Goal: Task Accomplishment & Management: Use online tool/utility

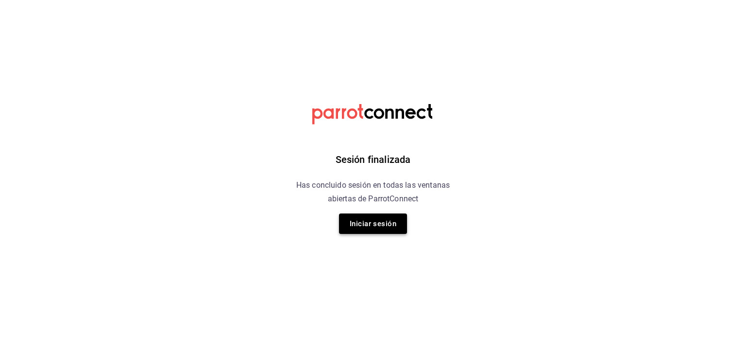
click at [365, 219] on button "Iniciar sesión" at bounding box center [373, 223] width 68 height 20
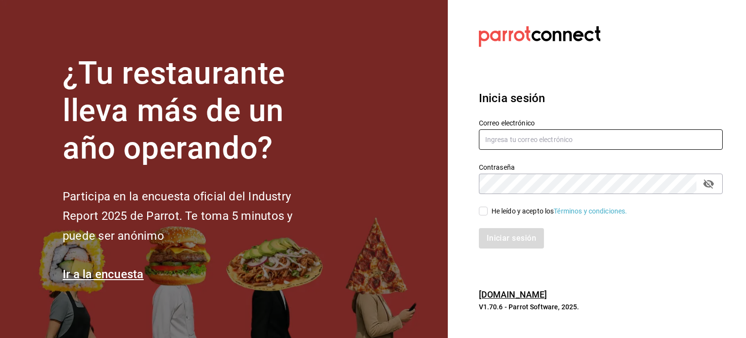
click at [502, 135] on input "text" at bounding box center [601, 139] width 244 height 20
type input "[EMAIL_ADDRESS][DOMAIN_NAME]"
click at [484, 213] on input "He leído y acepto los Términos y condiciones." at bounding box center [483, 210] width 9 height 9
checkbox input "true"
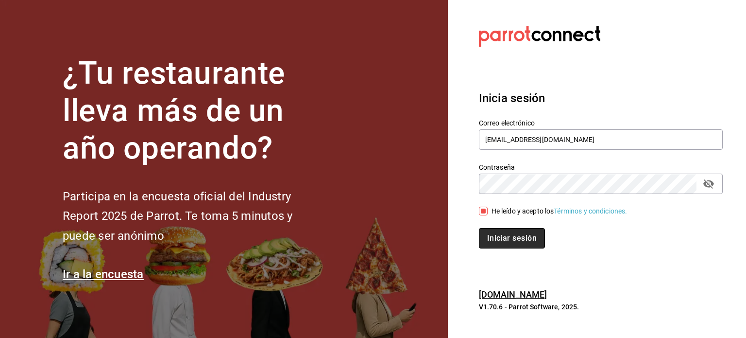
click at [516, 238] on button "Iniciar sesión" at bounding box center [512, 238] width 66 height 20
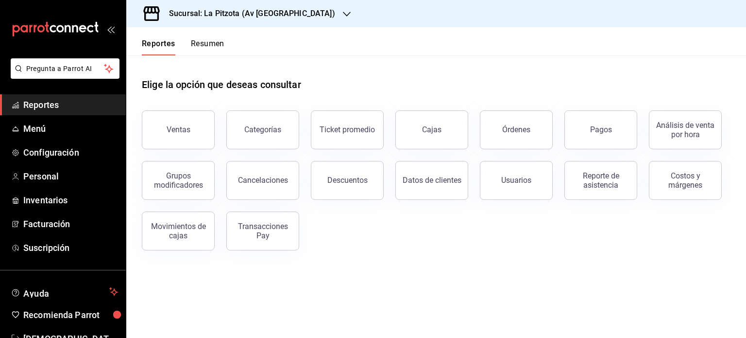
click at [212, 41] on button "Resumen" at bounding box center [208, 47] width 34 height 17
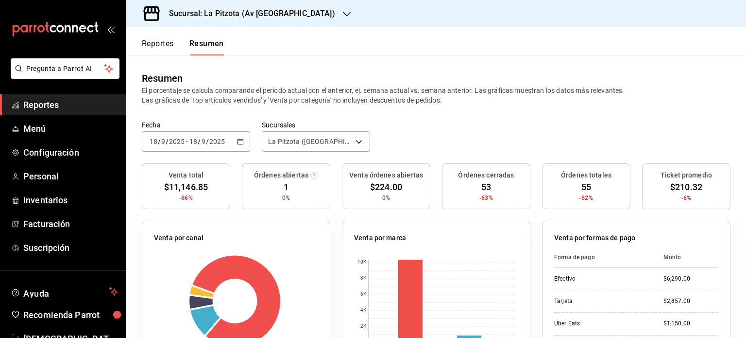
click at [237, 145] on div "2025-09-18 18 / 9 / 2025 - 2025-09-18 18 / 9 / 2025" at bounding box center [196, 141] width 108 height 20
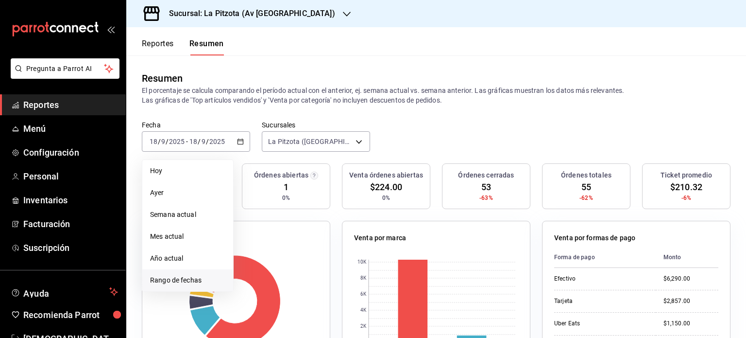
click at [188, 285] on span "Rango de fechas" at bounding box center [187, 280] width 75 height 10
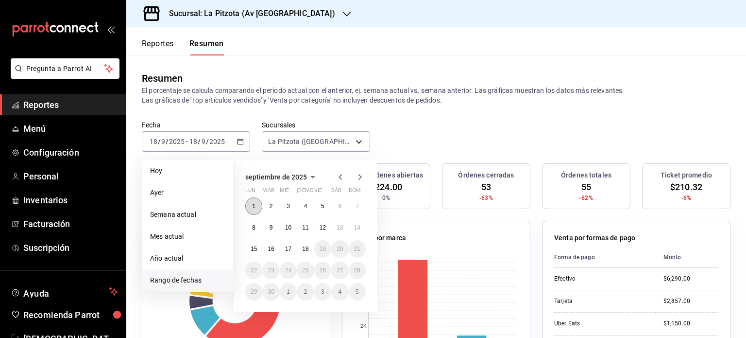
click at [253, 200] on button "1" at bounding box center [253, 205] width 17 height 17
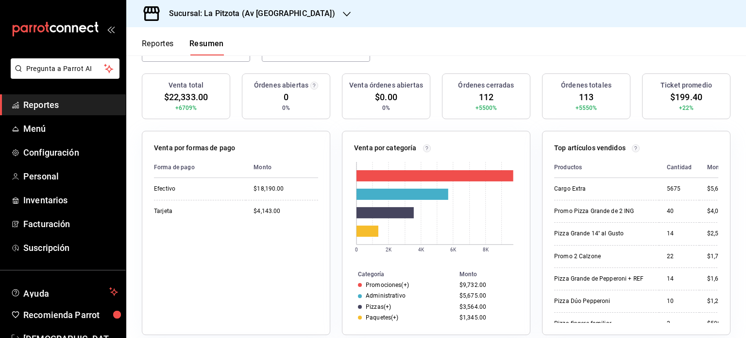
scroll to position [72, 0]
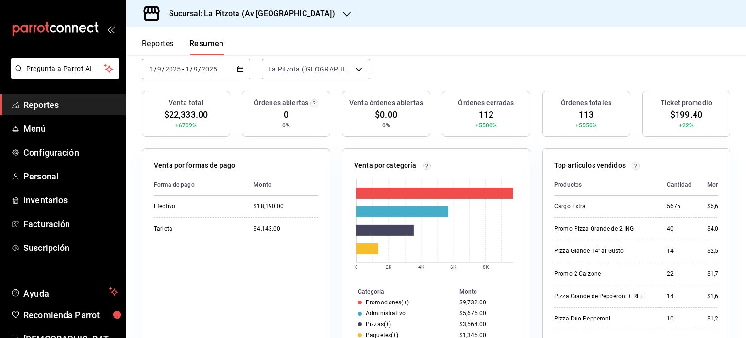
click at [241, 70] on \(Stroke\) "button" at bounding box center [241, 69] width 6 height 5
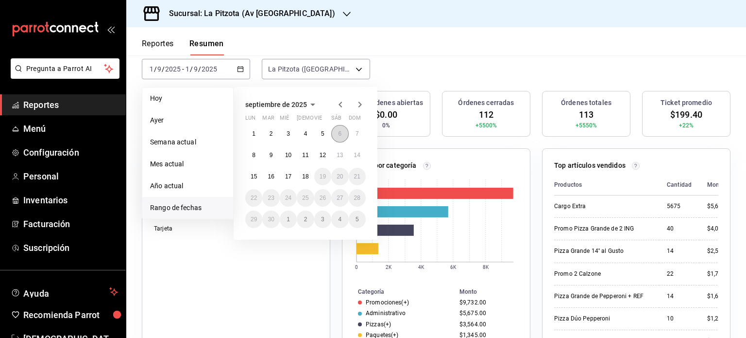
click at [333, 134] on button "6" at bounding box center [339, 133] width 17 height 17
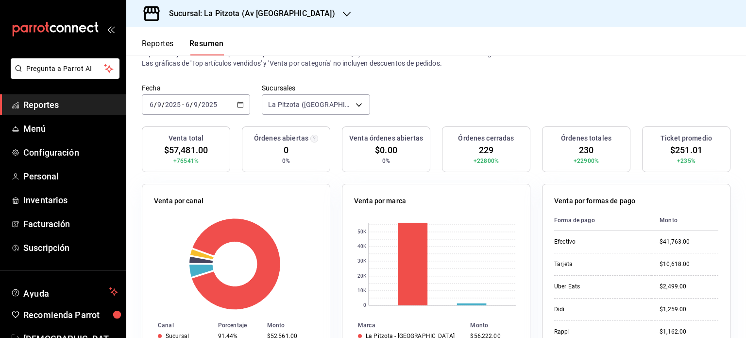
scroll to position [0, 0]
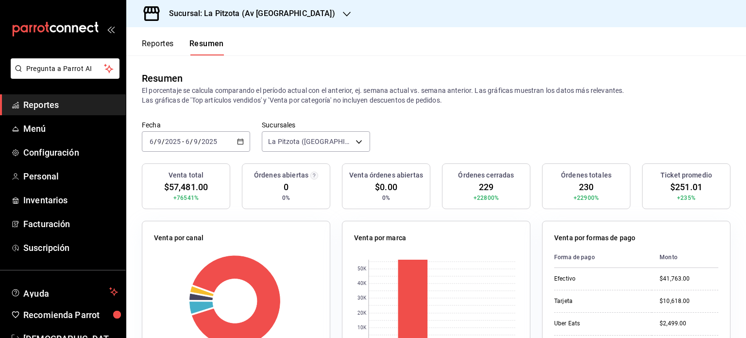
click at [240, 139] on icon "button" at bounding box center [240, 141] width 7 height 7
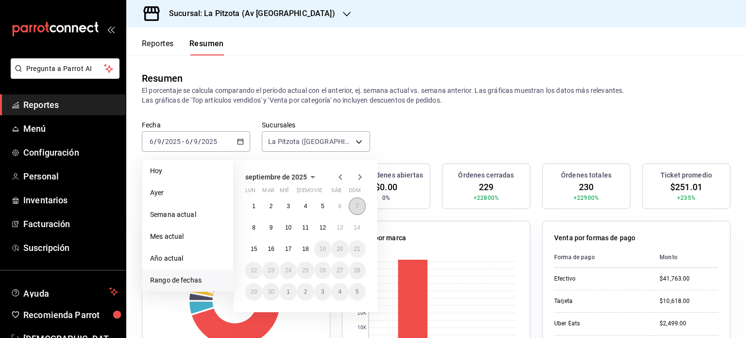
click at [354, 212] on button "7" at bounding box center [357, 205] width 17 height 17
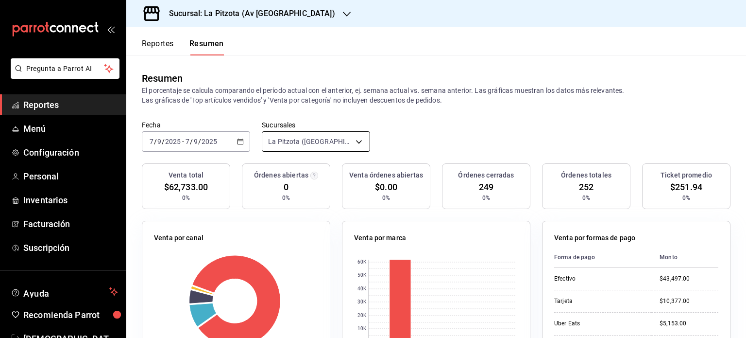
click at [355, 139] on body "Pregunta a Parrot AI Reportes Menú Configuración Personal Inventarios Facturaci…" at bounding box center [373, 169] width 746 height 338
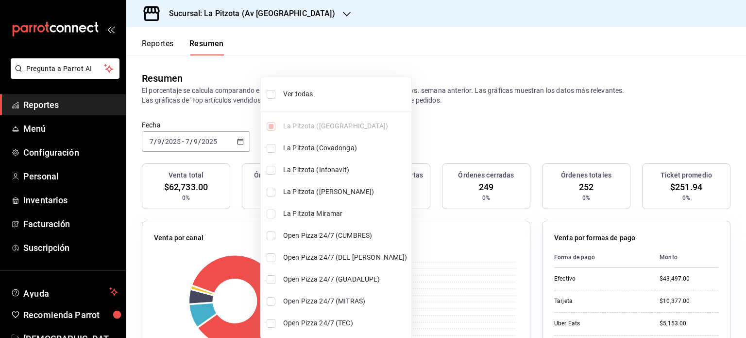
click at [239, 142] on div at bounding box center [373, 169] width 746 height 338
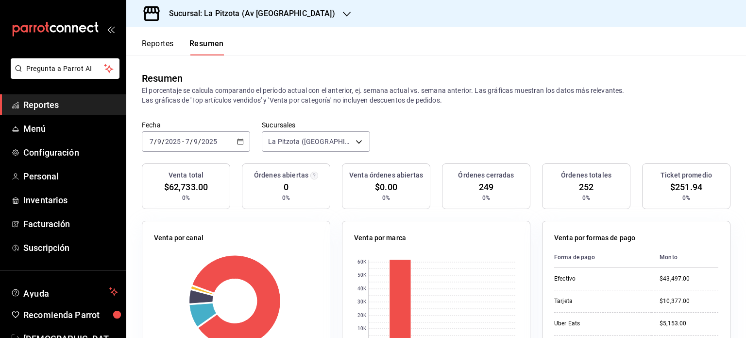
click at [239, 142] on icon "button" at bounding box center [240, 141] width 7 height 7
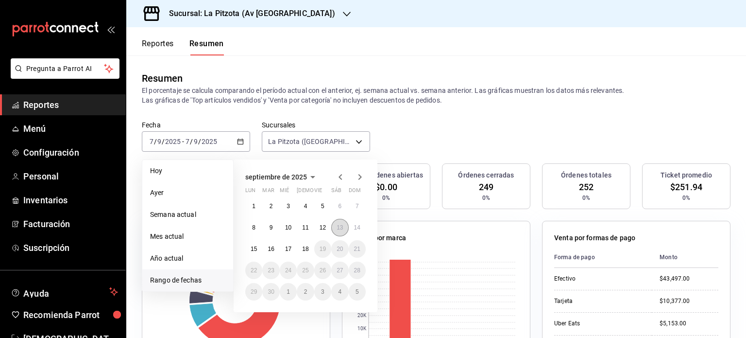
click at [334, 232] on button "13" at bounding box center [339, 227] width 17 height 17
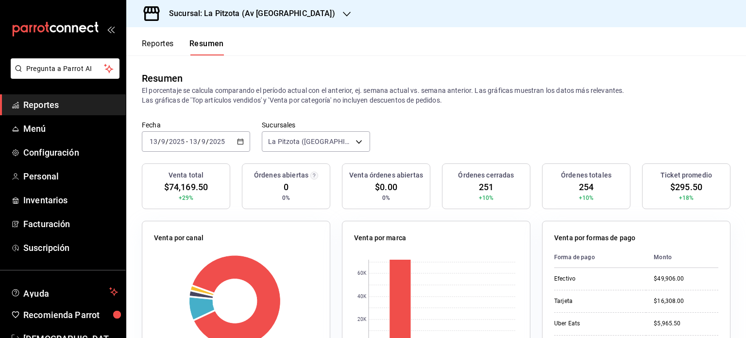
click at [241, 141] on \(Stroke\) "button" at bounding box center [241, 141] width 6 height 5
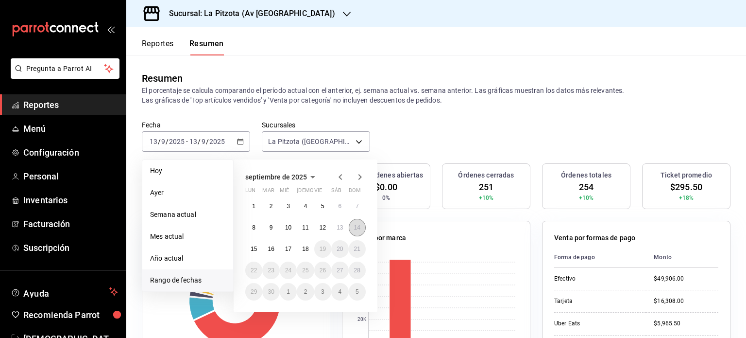
click at [355, 225] on abbr "14" at bounding box center [357, 227] width 6 height 7
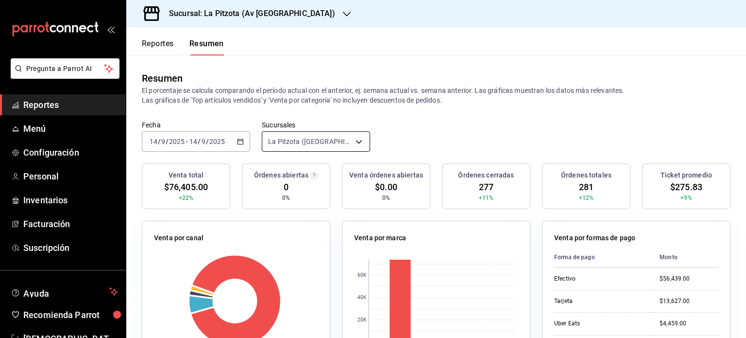
click at [359, 140] on body "Pregunta a Parrot AI Reportes Menú Configuración Personal Inventarios Facturaci…" at bounding box center [373, 169] width 746 height 338
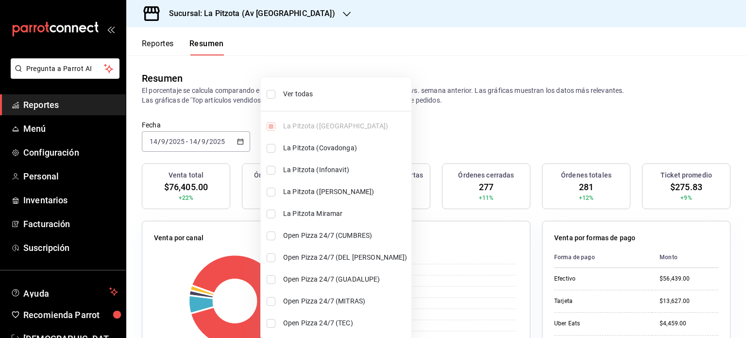
click at [239, 145] on div at bounding box center [373, 169] width 746 height 338
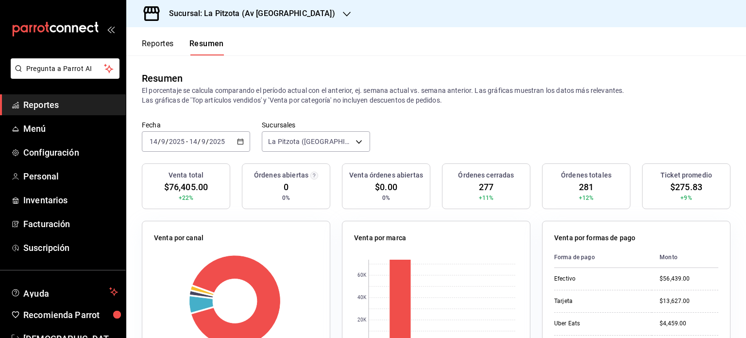
click at [237, 141] on icon "button" at bounding box center [240, 141] width 7 height 7
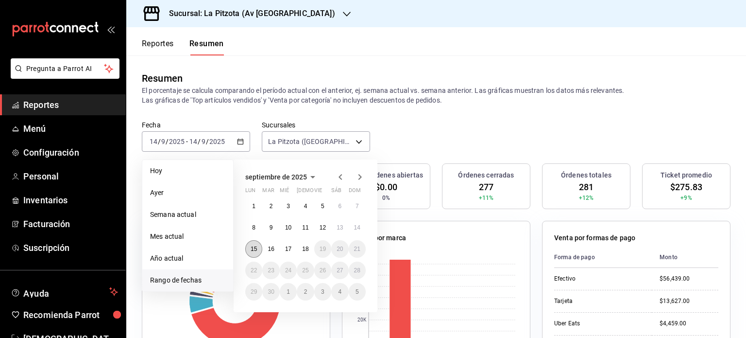
click at [253, 243] on button "15" at bounding box center [253, 248] width 17 height 17
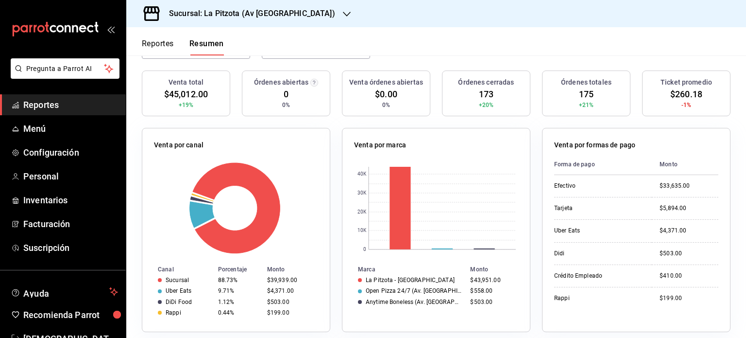
scroll to position [66, 0]
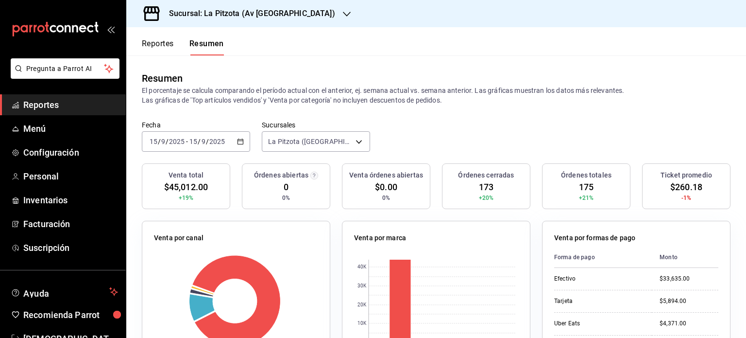
click at [343, 15] on icon "button" at bounding box center [347, 14] width 8 height 5
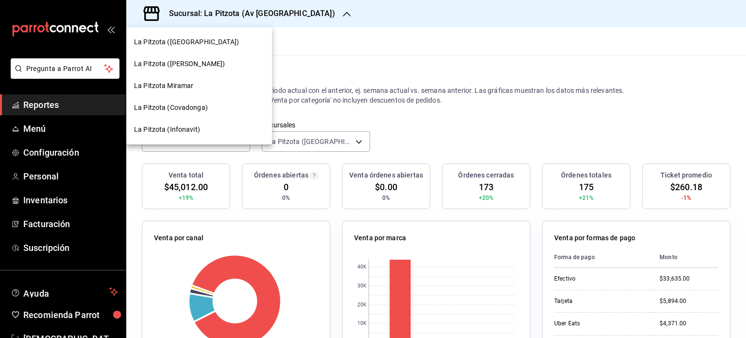
click at [184, 128] on span "La Pitzota (Infonavit)" at bounding box center [167, 129] width 66 height 10
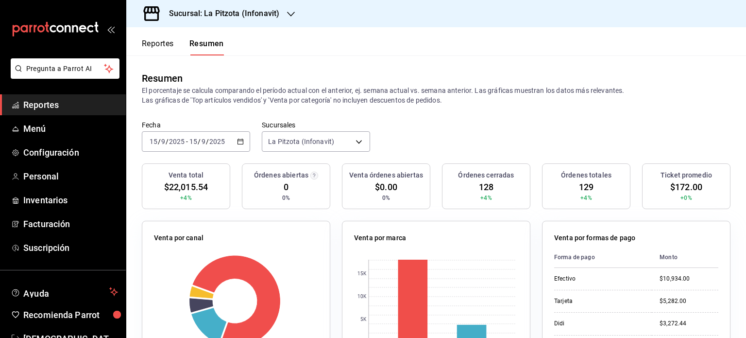
click at [241, 143] on \(Stroke\) "button" at bounding box center [241, 141] width 6 height 5
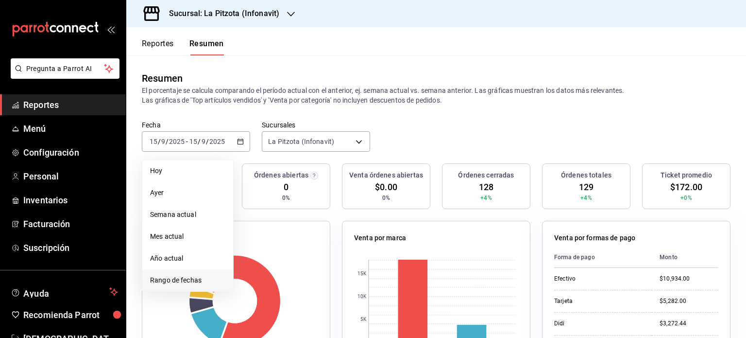
click at [191, 273] on li "Rango de fechas" at bounding box center [187, 280] width 91 height 22
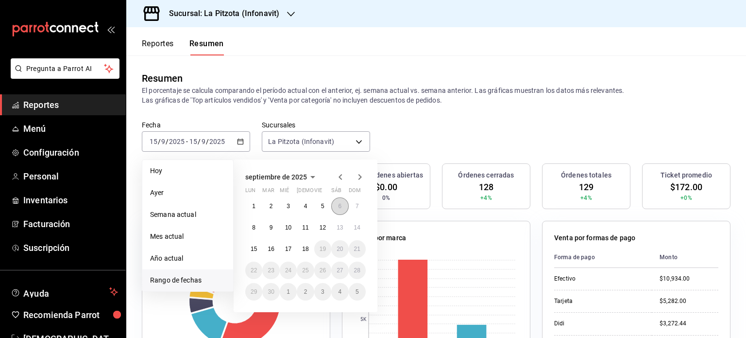
click at [336, 204] on button "6" at bounding box center [339, 205] width 17 height 17
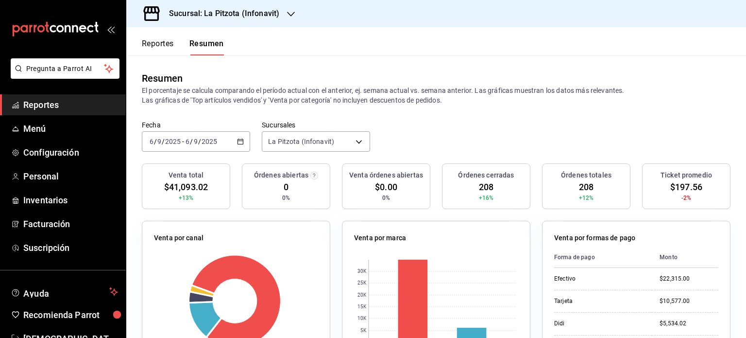
click at [238, 142] on \(Stroke\) "button" at bounding box center [241, 141] width 6 height 5
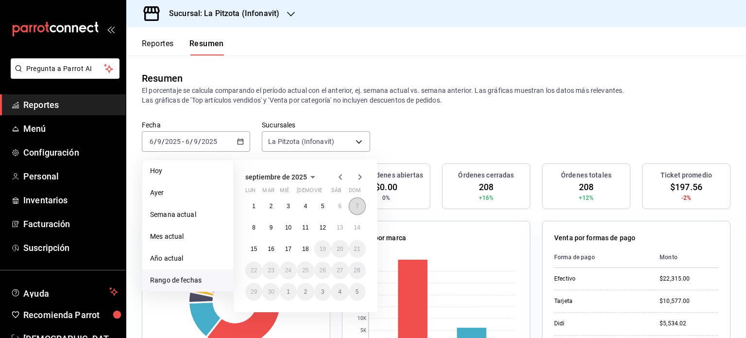
click at [356, 207] on abbr "7" at bounding box center [357, 206] width 3 height 7
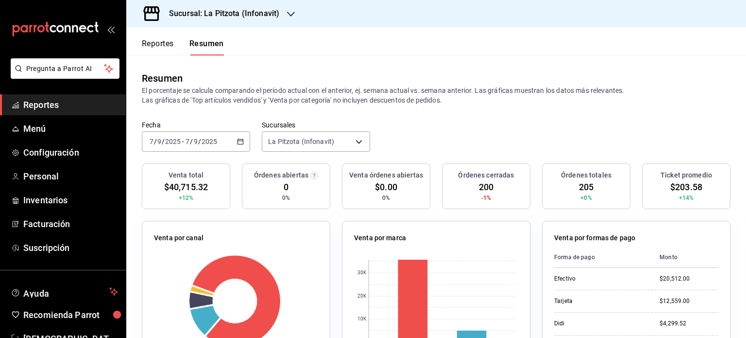
click at [241, 144] on icon "button" at bounding box center [240, 141] width 7 height 7
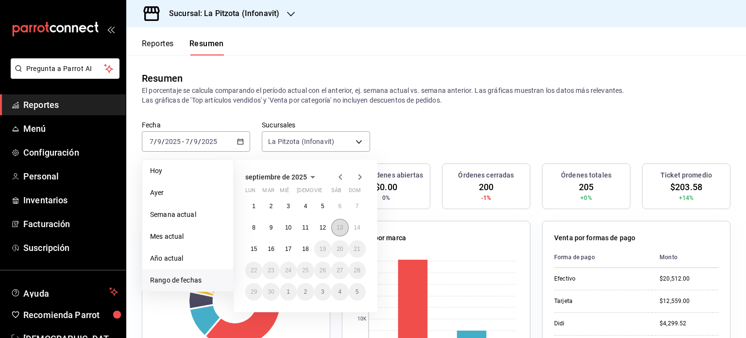
click at [336, 227] on button "13" at bounding box center [339, 227] width 17 height 17
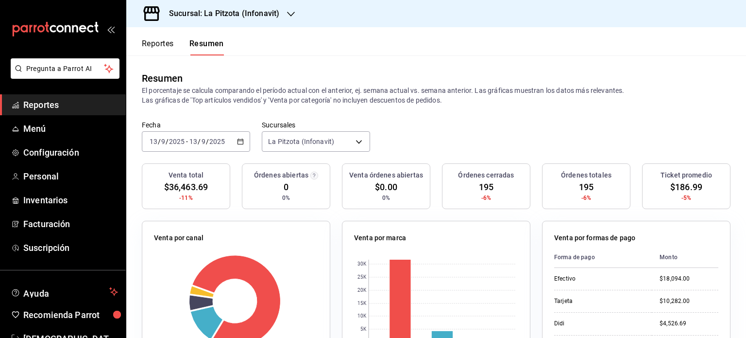
click at [239, 140] on icon "button" at bounding box center [240, 141] width 7 height 7
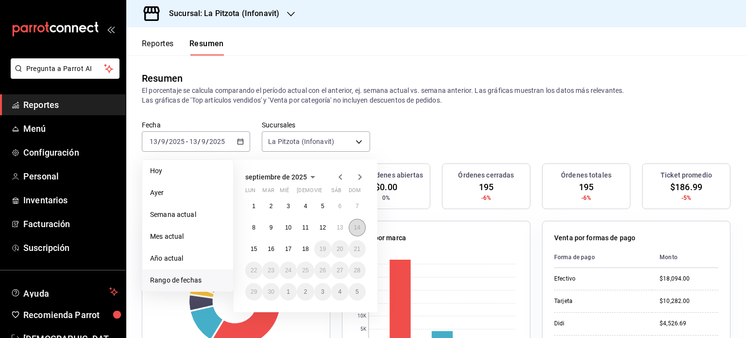
click at [355, 220] on button "14" at bounding box center [357, 227] width 17 height 17
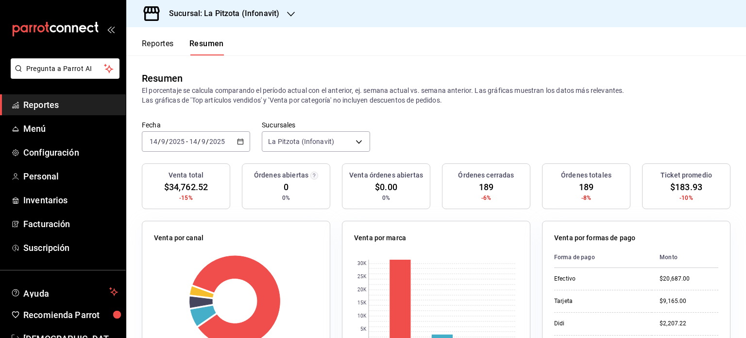
click at [156, 48] on button "Reportes" at bounding box center [158, 47] width 32 height 17
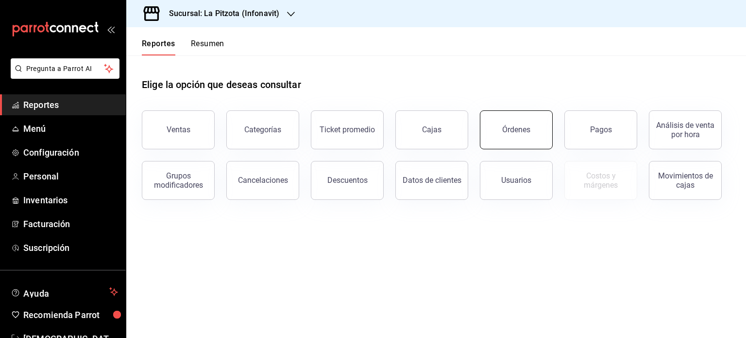
click at [505, 131] on div "Órdenes" at bounding box center [516, 129] width 28 height 9
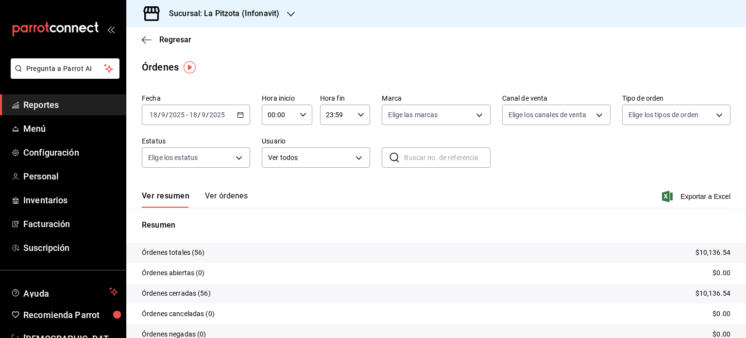
click at [231, 196] on button "Ver órdenes" at bounding box center [226, 199] width 43 height 17
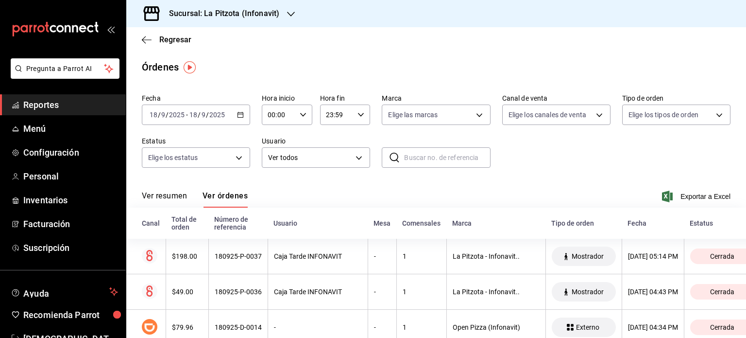
click at [241, 119] on div "2025-09-18 18 / 9 / 2025 - 2025-09-18 18 / 9 / 2025" at bounding box center [196, 114] width 108 height 20
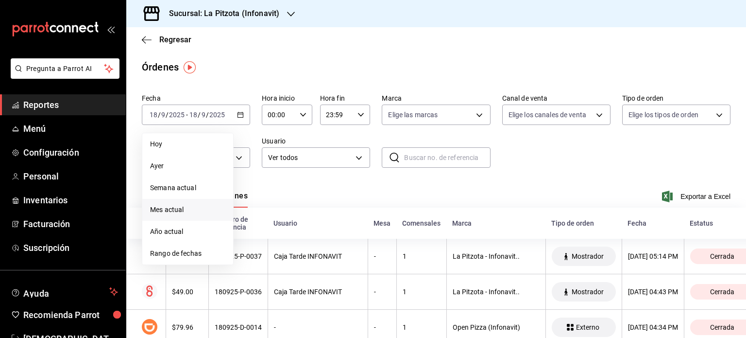
click at [207, 209] on span "Mes actual" at bounding box center [187, 210] width 75 height 10
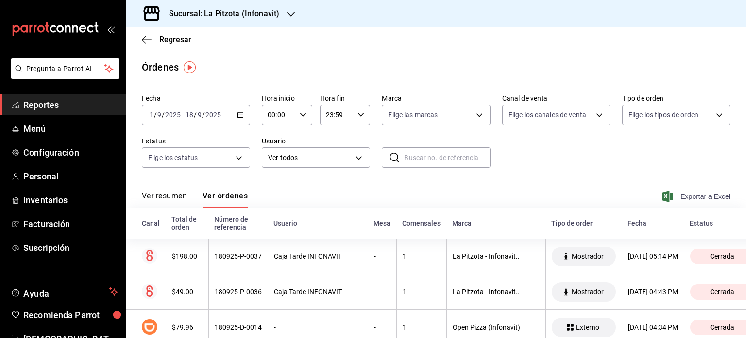
click at [694, 197] on span "Exportar a Excel" at bounding box center [697, 196] width 67 height 12
click at [280, 9] on div "Sucursal: La Pitzota (Infonavit)" at bounding box center [216, 13] width 165 height 27
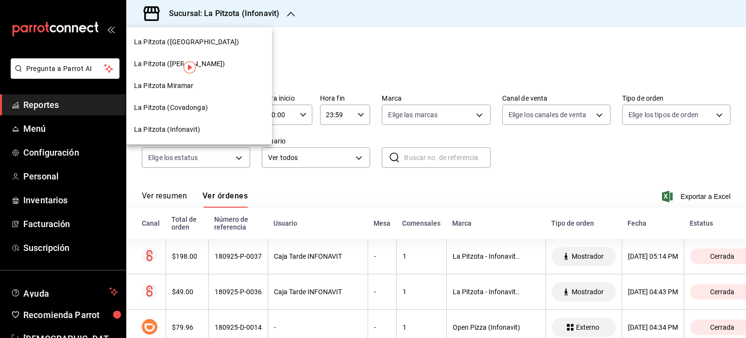
click at [178, 46] on span "La Pitzota (Av Monterrey)" at bounding box center [186, 42] width 105 height 10
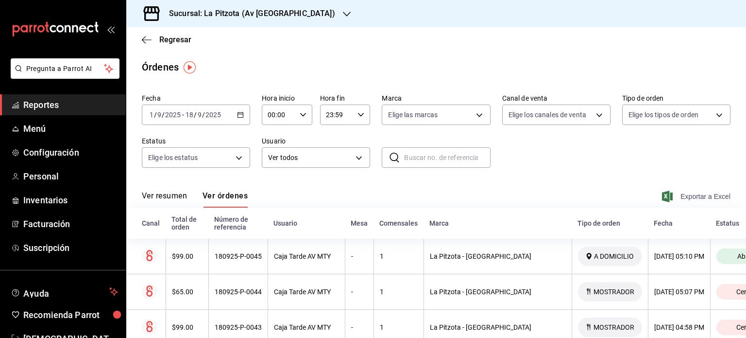
click at [694, 199] on span "Exportar a Excel" at bounding box center [697, 196] width 67 height 12
click at [275, 6] on div "Sucursal: La Pitzota (Av Monterrey)" at bounding box center [244, 13] width 221 height 27
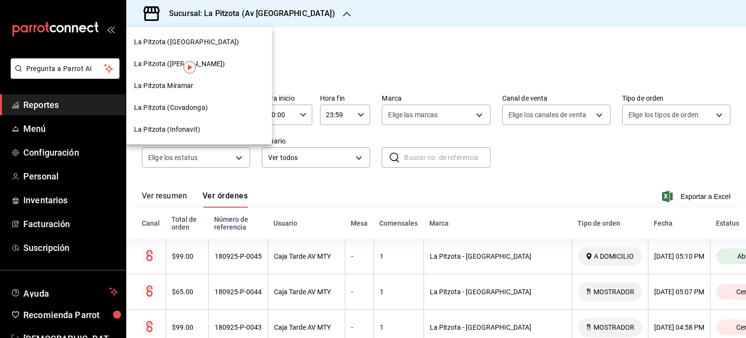
click at [181, 85] on span "La Pitzota Miramar" at bounding box center [163, 86] width 59 height 10
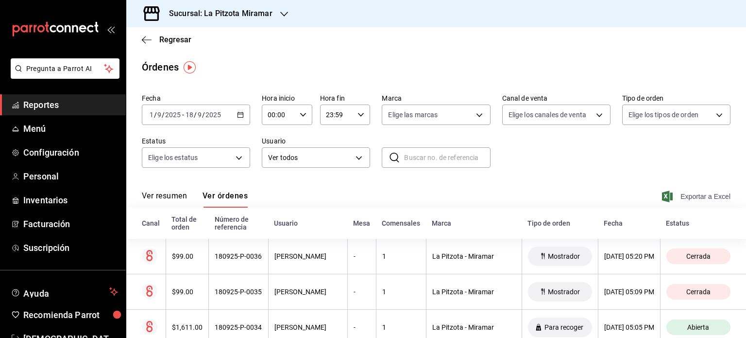
click at [676, 197] on span "Exportar a Excel" at bounding box center [697, 196] width 67 height 12
click at [152, 38] on span "Regresar" at bounding box center [167, 39] width 50 height 9
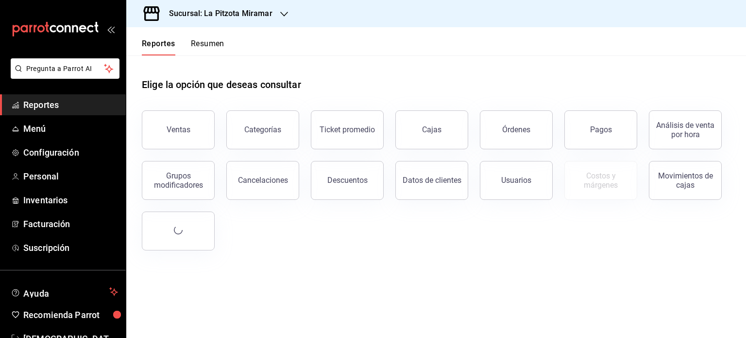
click at [199, 42] on button "Resumen" at bounding box center [208, 47] width 34 height 17
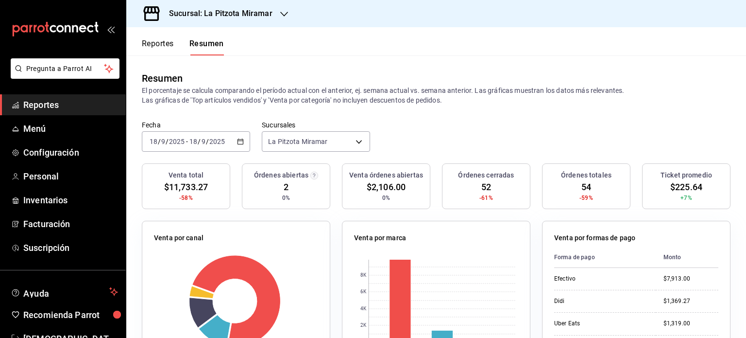
click at [262, 13] on h3 "Sucursal: La Pitzota Miramar" at bounding box center [216, 14] width 111 height 12
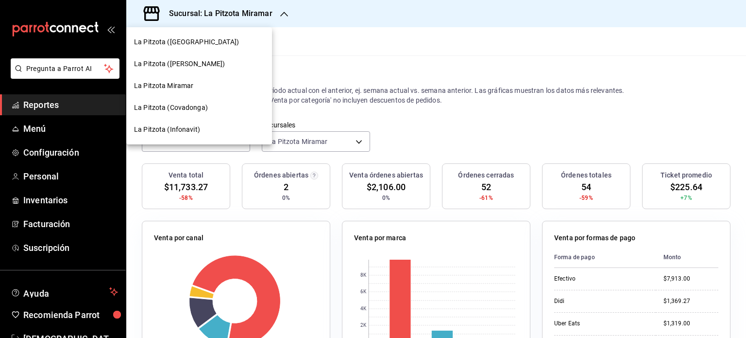
click at [194, 126] on span "La Pitzota (Infonavit)" at bounding box center [167, 129] width 66 height 10
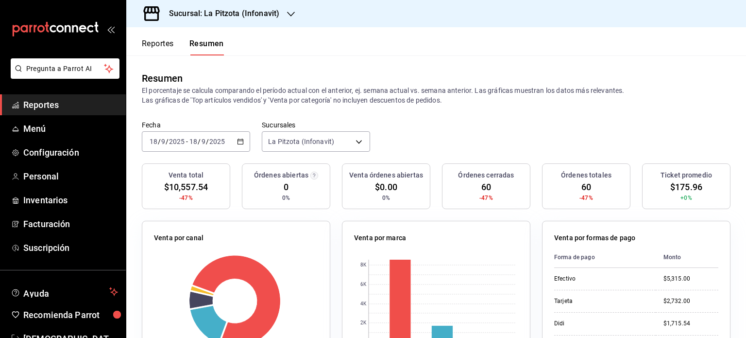
click at [243, 144] on div "2025-09-18 18 / 9 / 2025 - 2025-09-18 18 / 9 / 2025" at bounding box center [196, 141] width 108 height 20
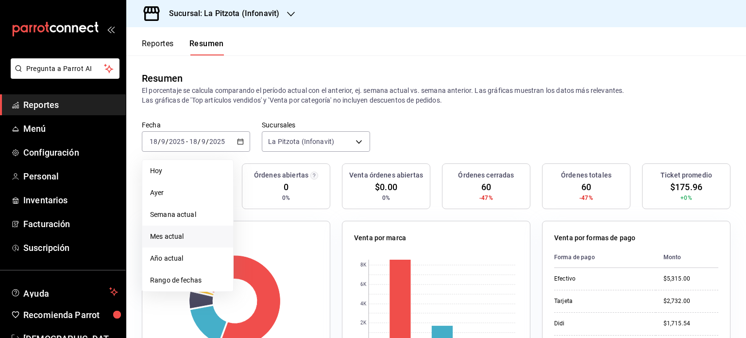
click at [186, 232] on span "Mes actual" at bounding box center [187, 236] width 75 height 10
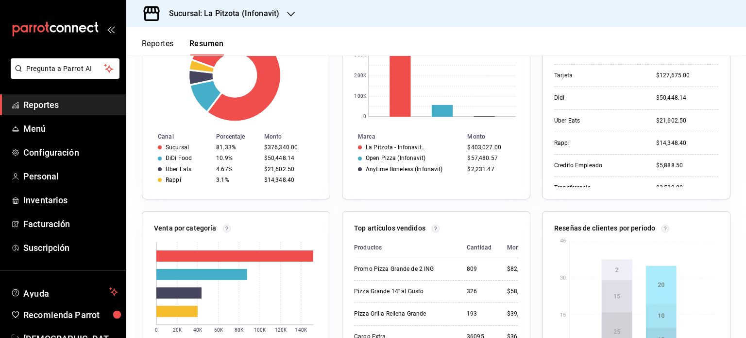
scroll to position [221, 0]
